Goal: Task Accomplishment & Management: Use online tool/utility

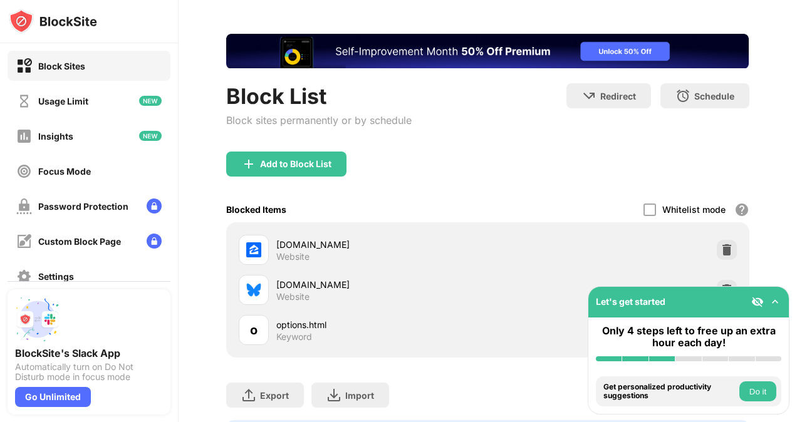
scroll to position [45, 0]
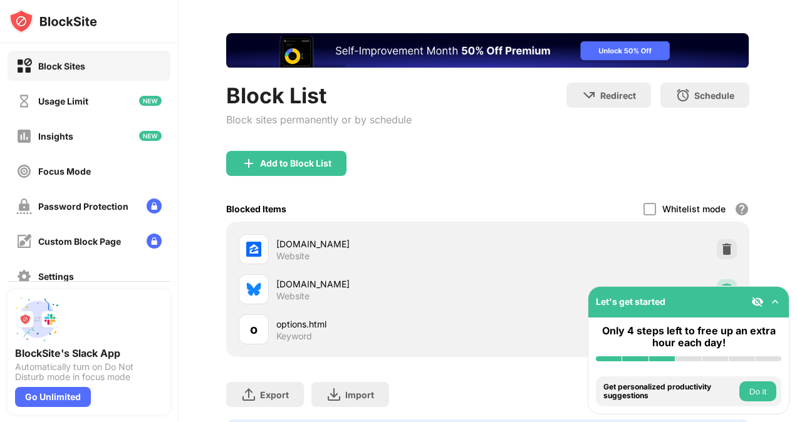
click at [717, 281] on div at bounding box center [727, 289] width 20 height 20
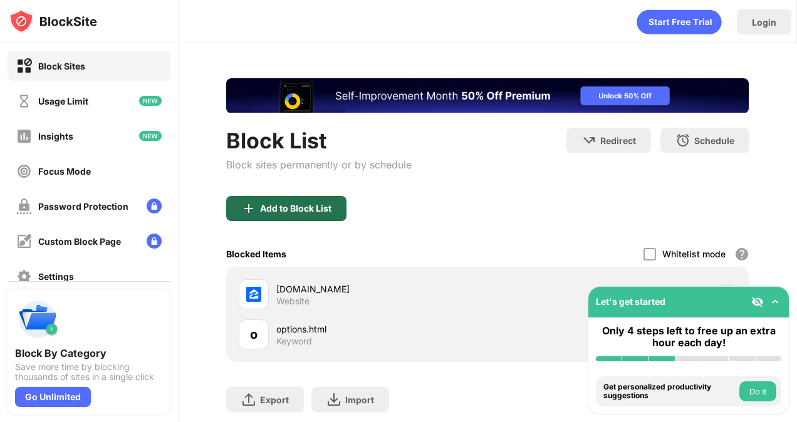
click at [296, 205] on div "Add to Block List" at bounding box center [295, 209] width 71 height 10
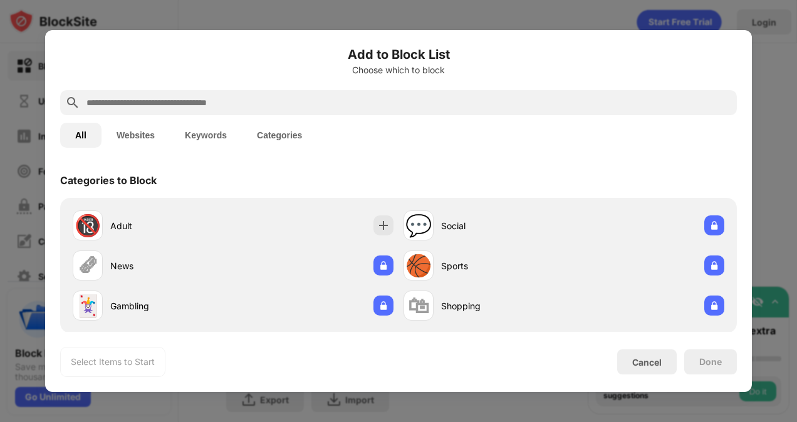
click at [311, 115] on div "All Websites Keywords Categories" at bounding box center [398, 135] width 677 height 40
click at [315, 108] on input "text" at bounding box center [408, 102] width 647 height 15
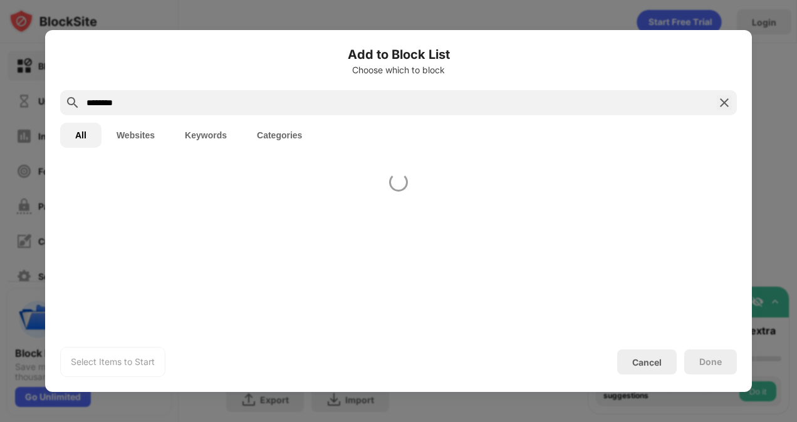
type input "********"
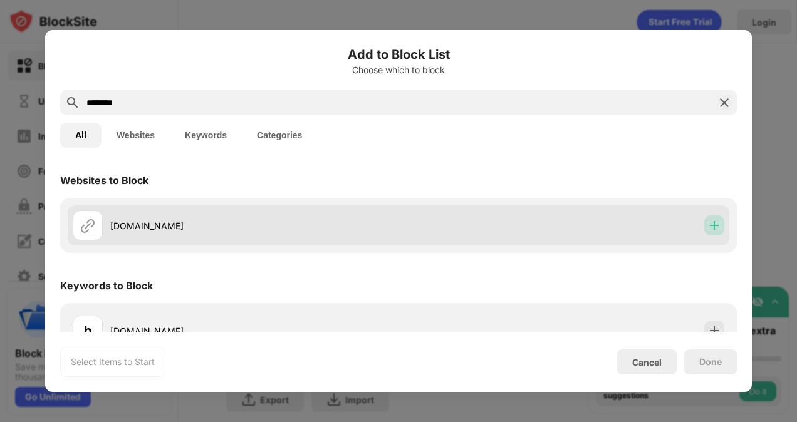
click at [708, 228] on img at bounding box center [714, 225] width 13 height 13
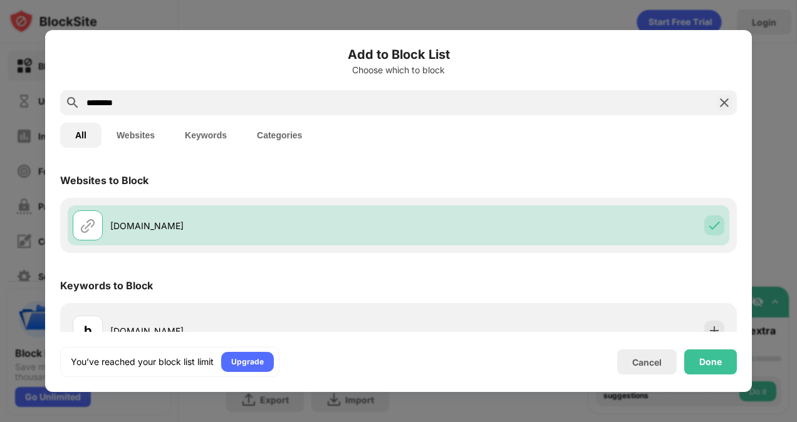
click at [694, 351] on div "Done" at bounding box center [710, 362] width 53 height 25
